Goal: Task Accomplishment & Management: Use online tool/utility

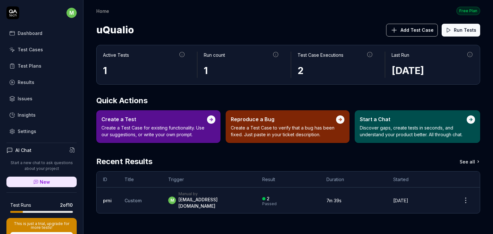
scroll to position [91, 0]
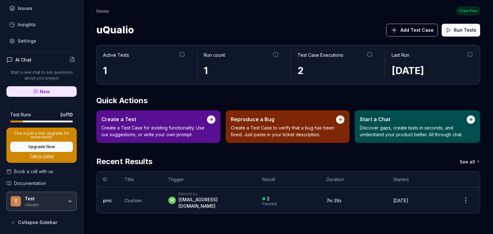
click at [51, 203] on div "uQualio" at bounding box center [44, 204] width 39 height 5
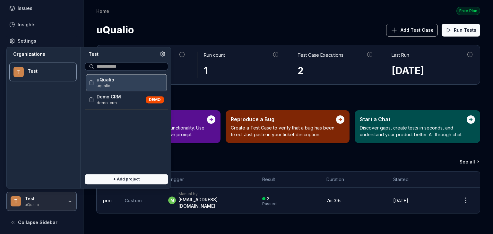
click at [113, 88] on div "uQualio uqualio" at bounding box center [126, 82] width 81 height 17
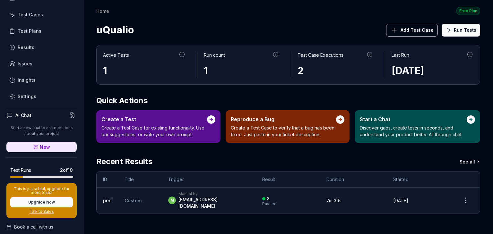
scroll to position [0, 0]
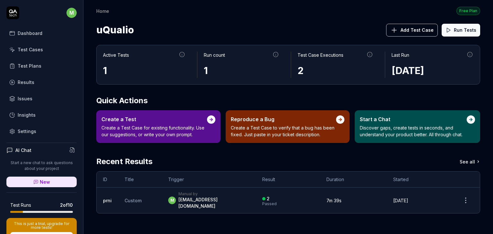
click at [36, 46] on div "Test Cases" at bounding box center [30, 49] width 25 height 7
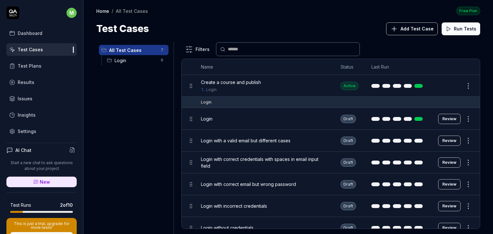
click at [247, 80] on span "Create a course and publish" at bounding box center [231, 82] width 60 height 7
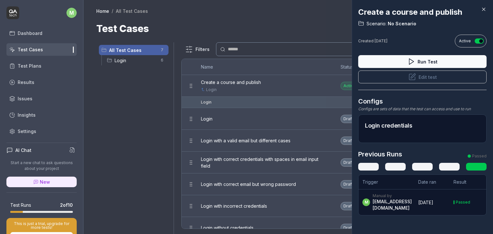
click at [411, 77] on icon at bounding box center [413, 76] width 4 height 4
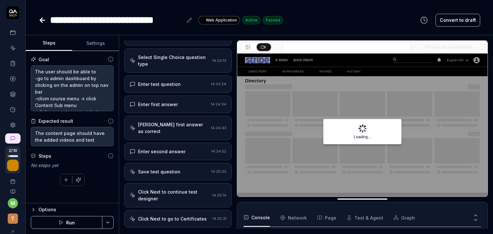
type textarea "*"
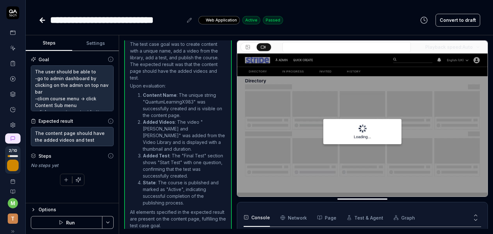
scroll to position [722, 0]
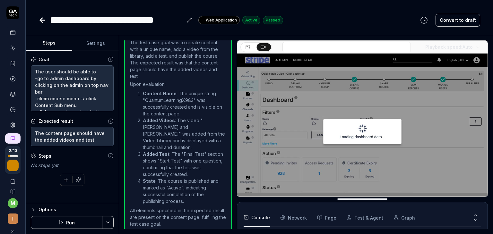
click at [10, 49] on icon at bounding box center [13, 48] width 6 height 6
